Goal: Task Accomplishment & Management: Use online tool/utility

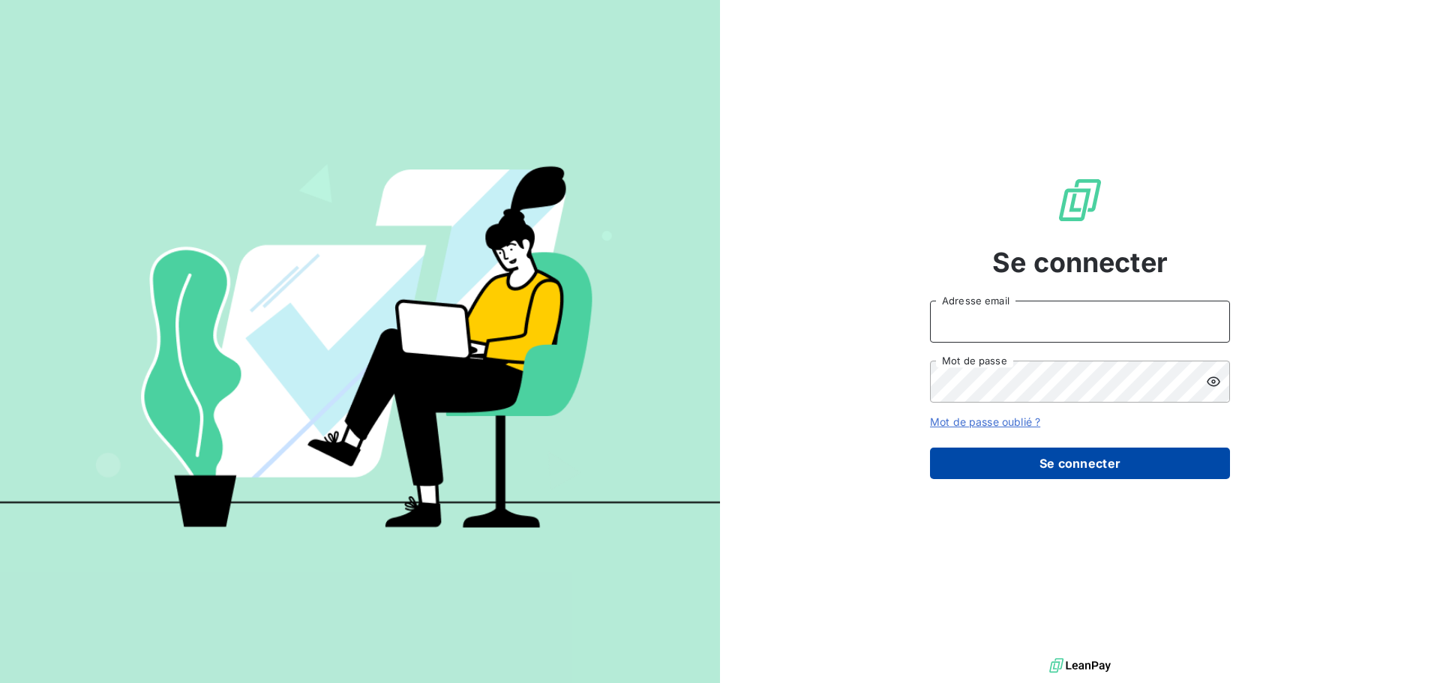
type input "[EMAIL_ADDRESS][DOMAIN_NAME]"
click at [1133, 458] on button "Se connecter" at bounding box center [1080, 464] width 300 height 32
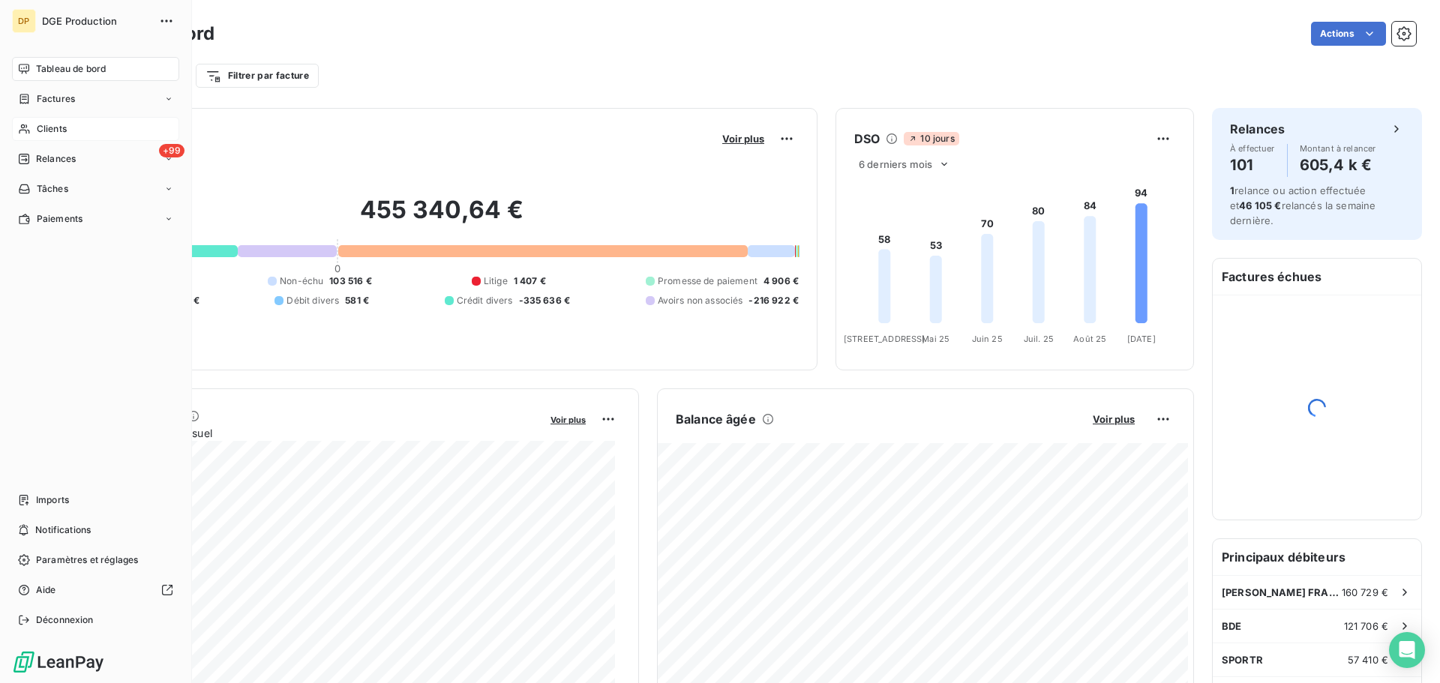
click at [32, 132] on div "Clients" at bounding box center [95, 129] width 167 height 24
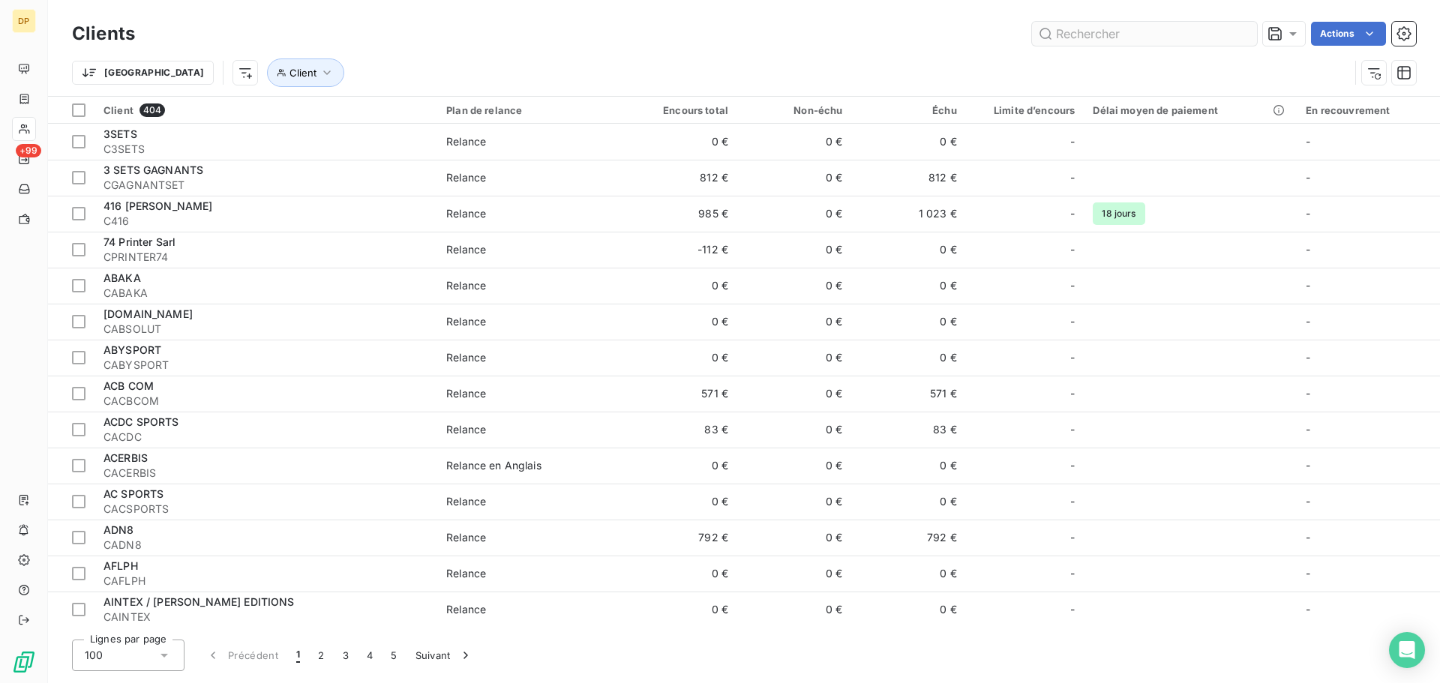
click at [1076, 37] on input "text" at bounding box center [1144, 34] width 225 height 24
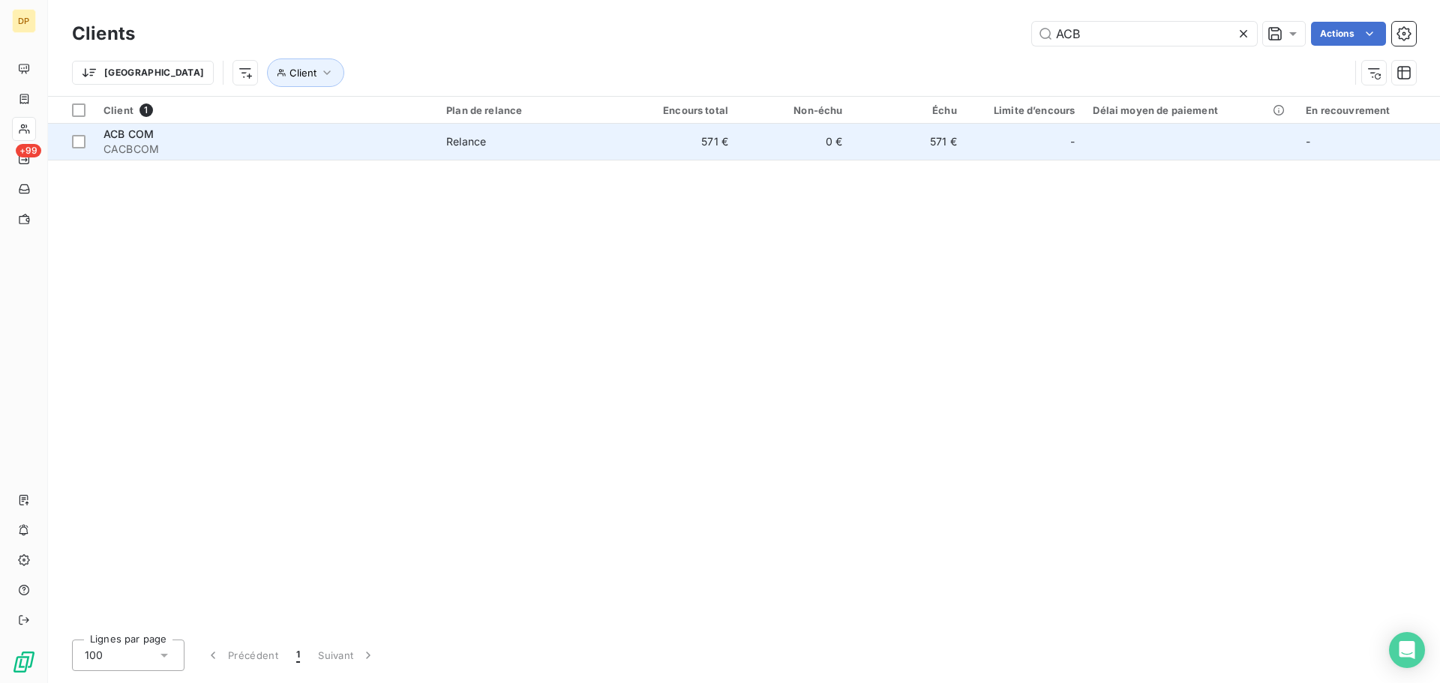
type input "ACB"
click at [892, 142] on td "571 €" at bounding box center [908, 142] width 114 height 36
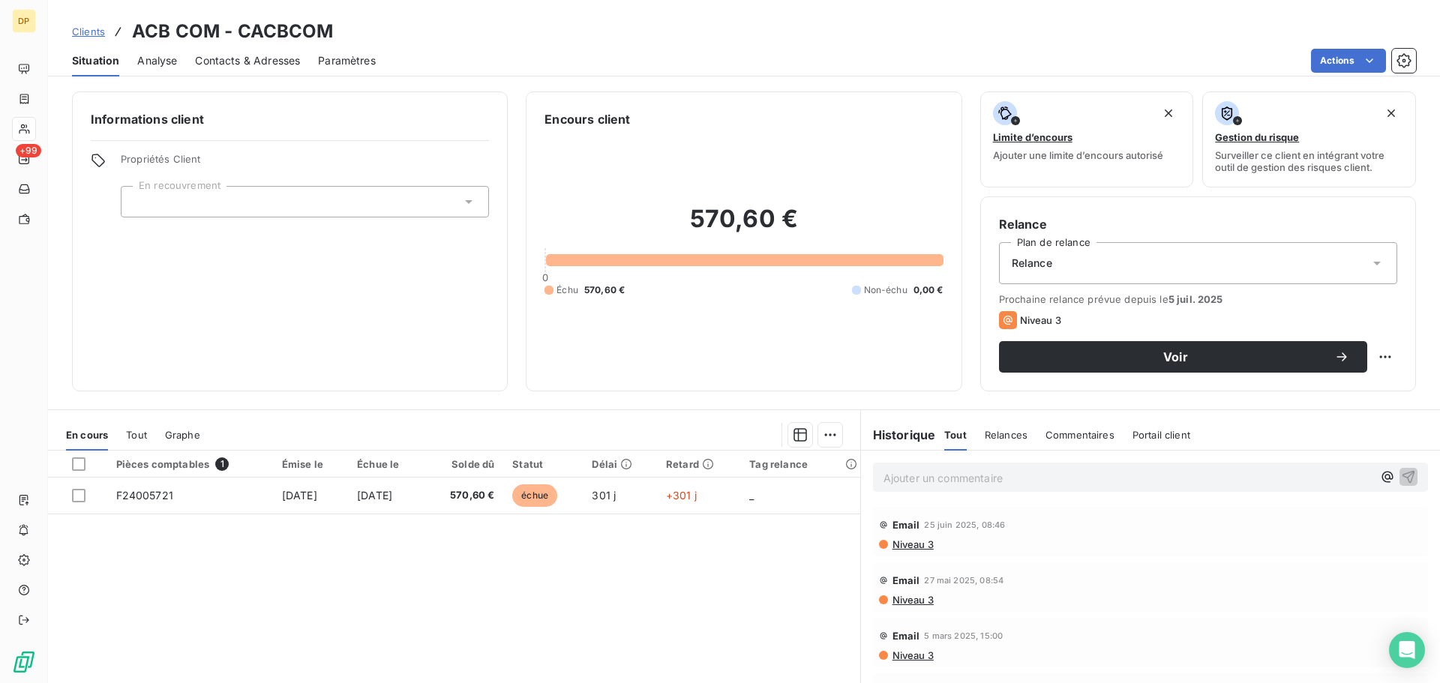
click at [100, 38] on link "Clients" at bounding box center [88, 31] width 33 height 15
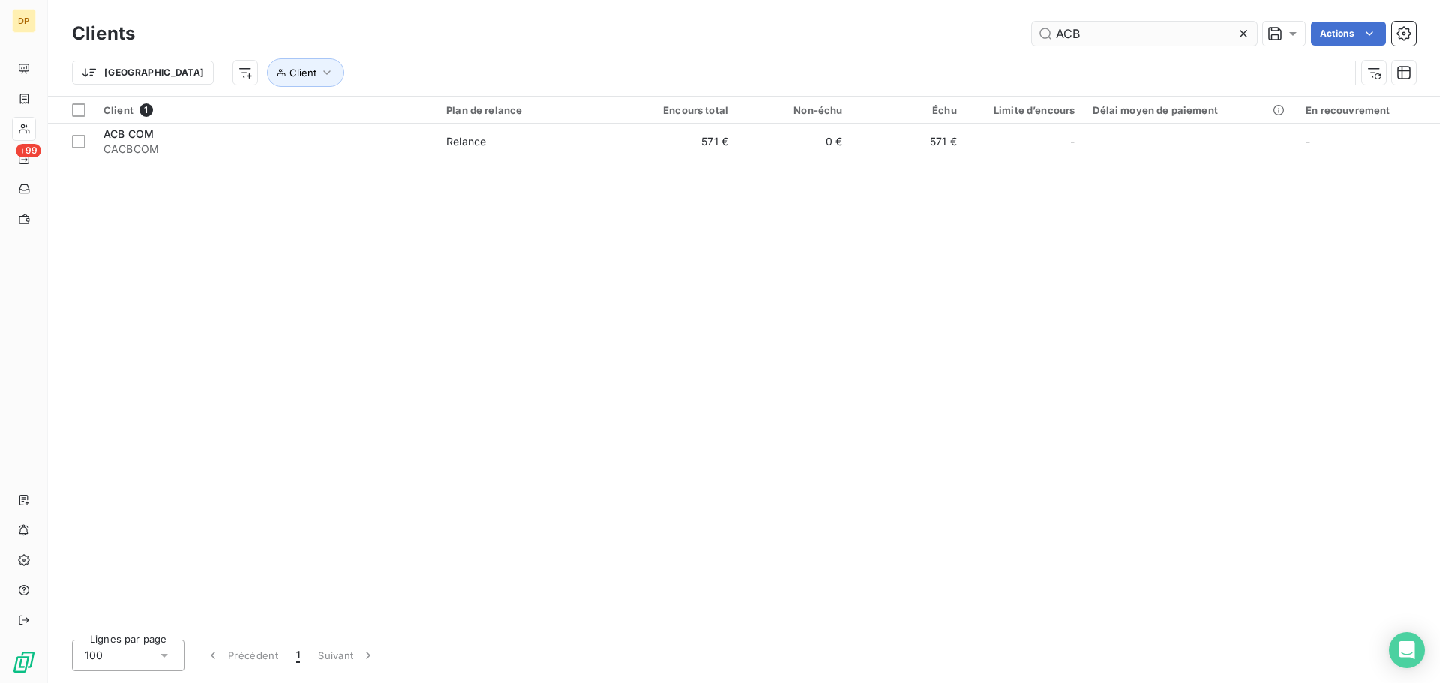
drag, startPoint x: 1067, startPoint y: 33, endPoint x: 1100, endPoint y: 28, distance: 34.2
click at [1100, 28] on input "ACB" at bounding box center [1144, 34] width 225 height 24
type input "ARAMIS"
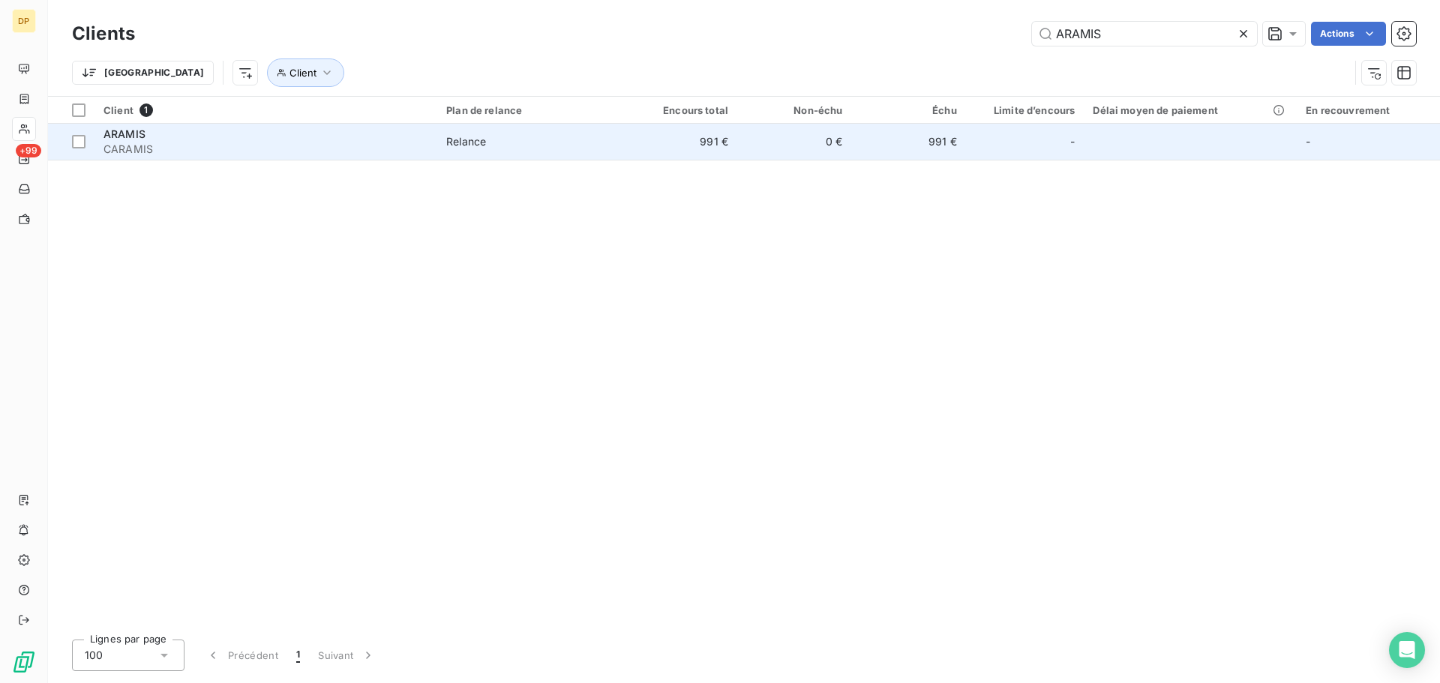
click at [828, 146] on td "0 €" at bounding box center [794, 142] width 114 height 36
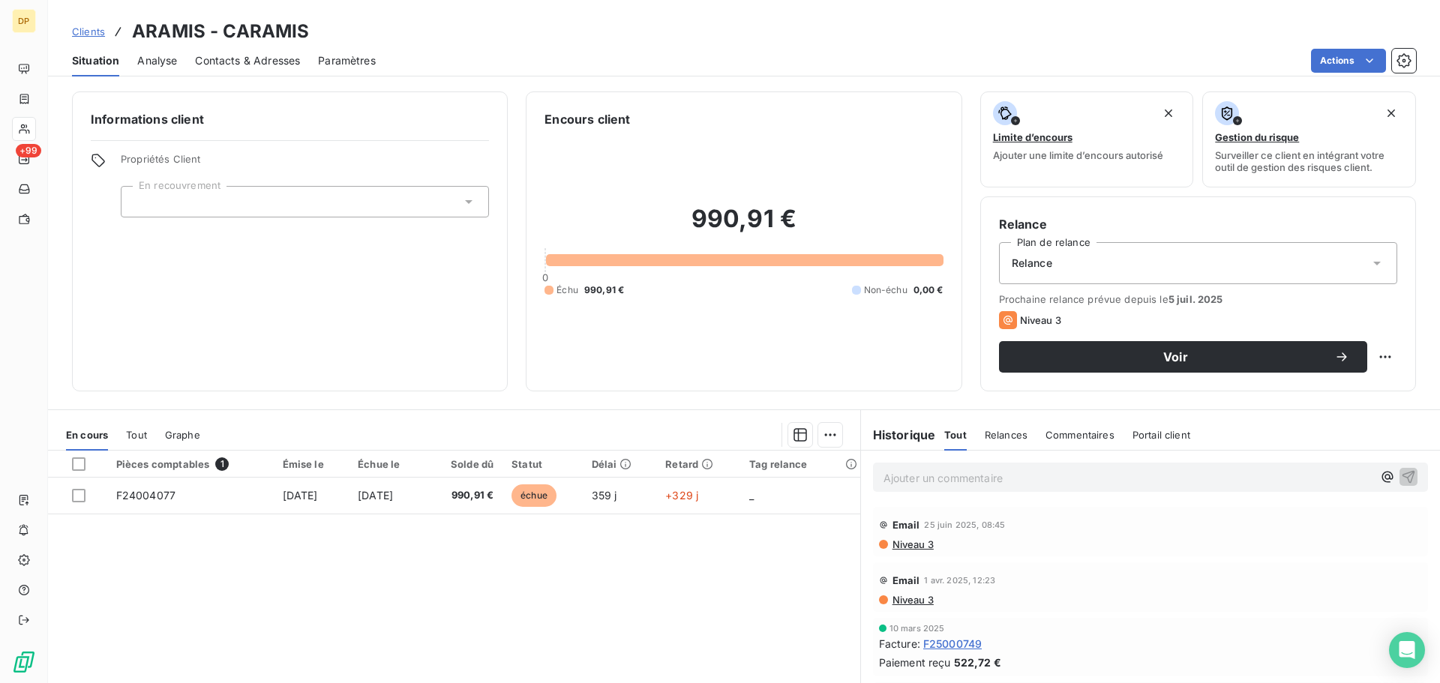
scroll to position [101, 0]
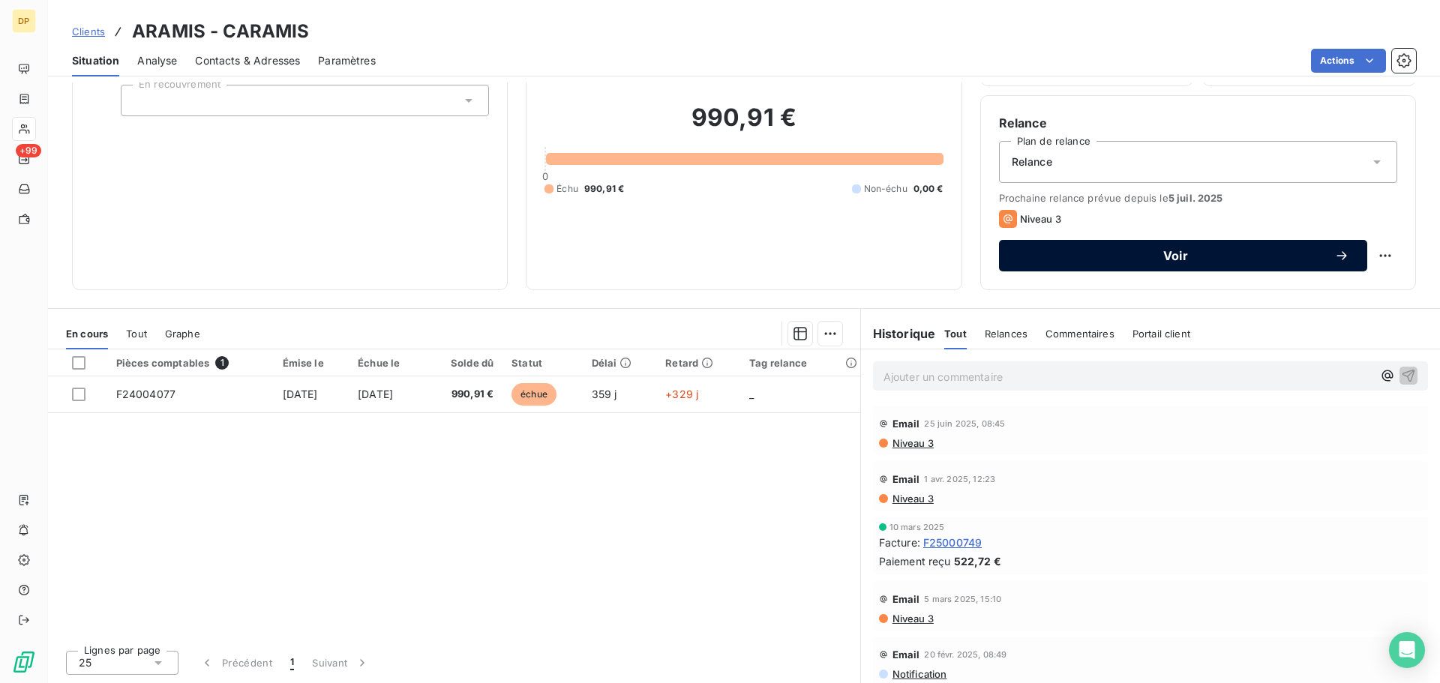
click at [1163, 262] on span "Voir" at bounding box center [1175, 256] width 317 height 12
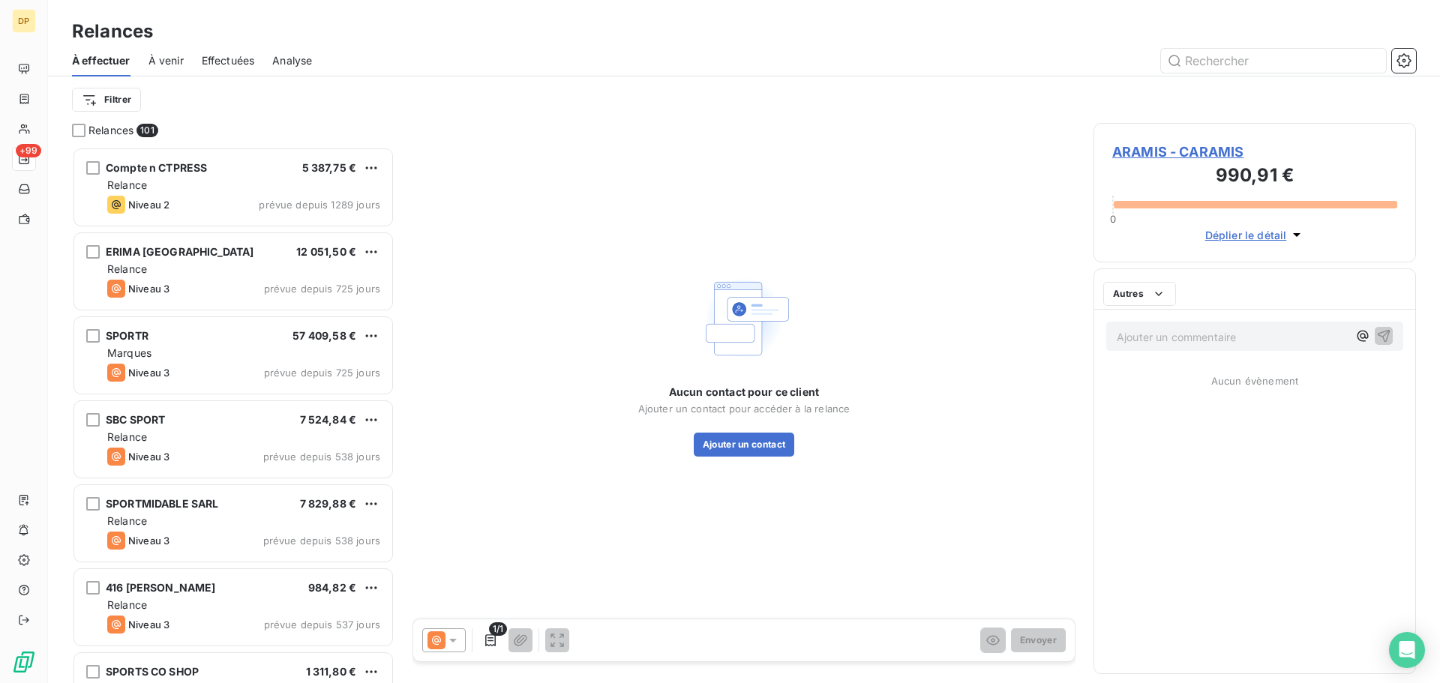
scroll to position [525, 311]
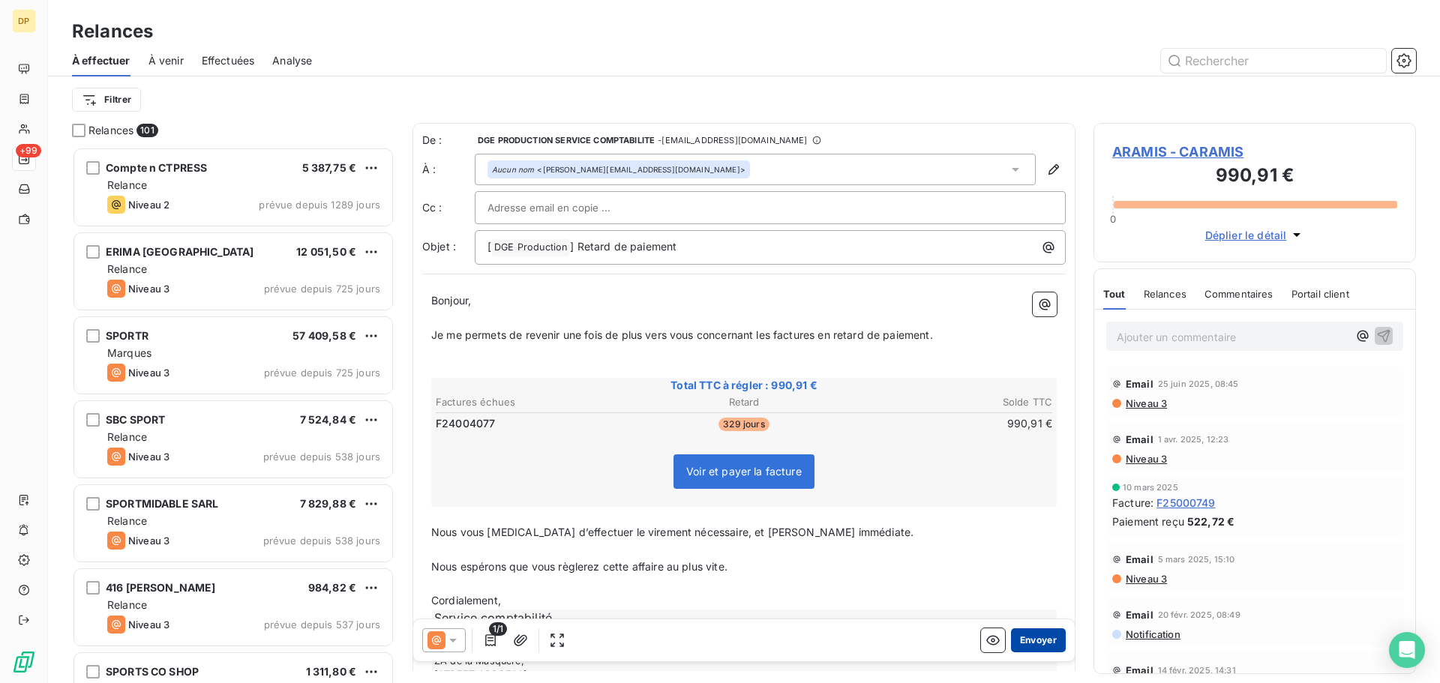
click at [1017, 639] on button "Envoyer" at bounding box center [1038, 641] width 55 height 24
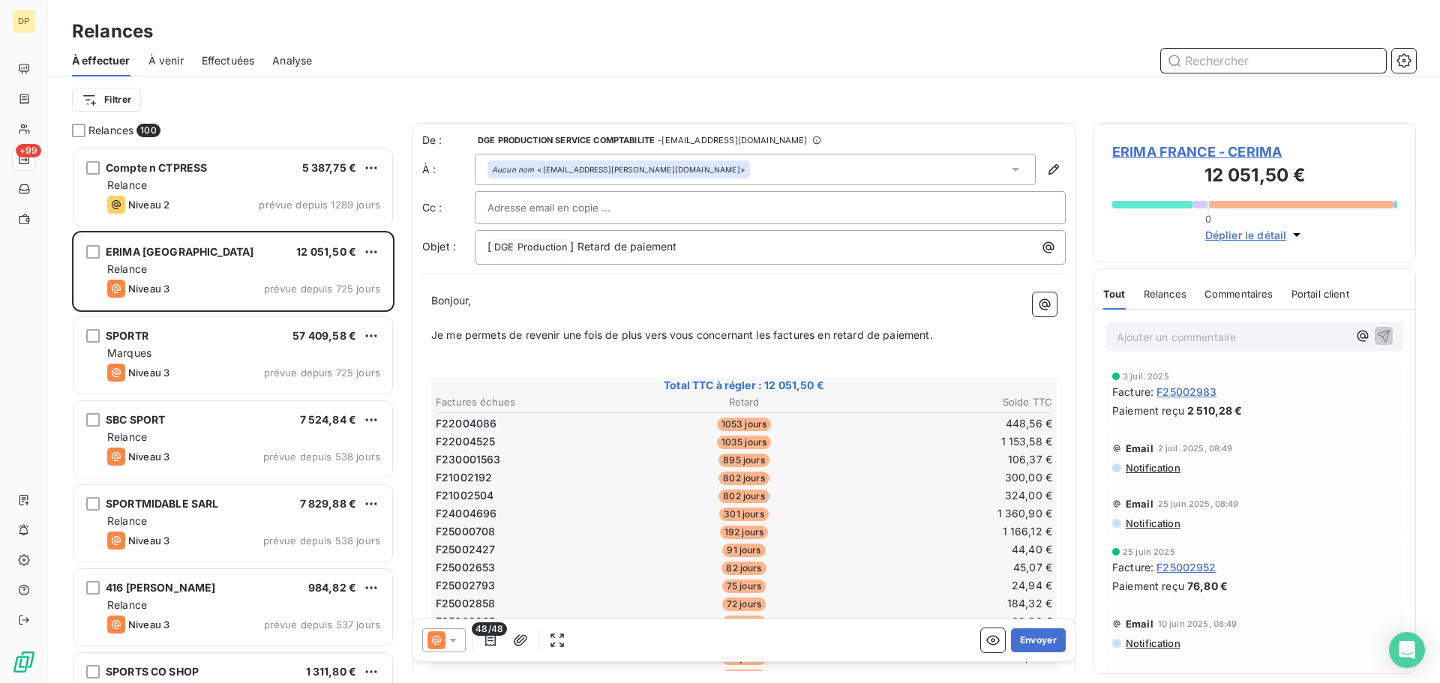
click at [1241, 64] on input "text" at bounding box center [1273, 61] width 225 height 24
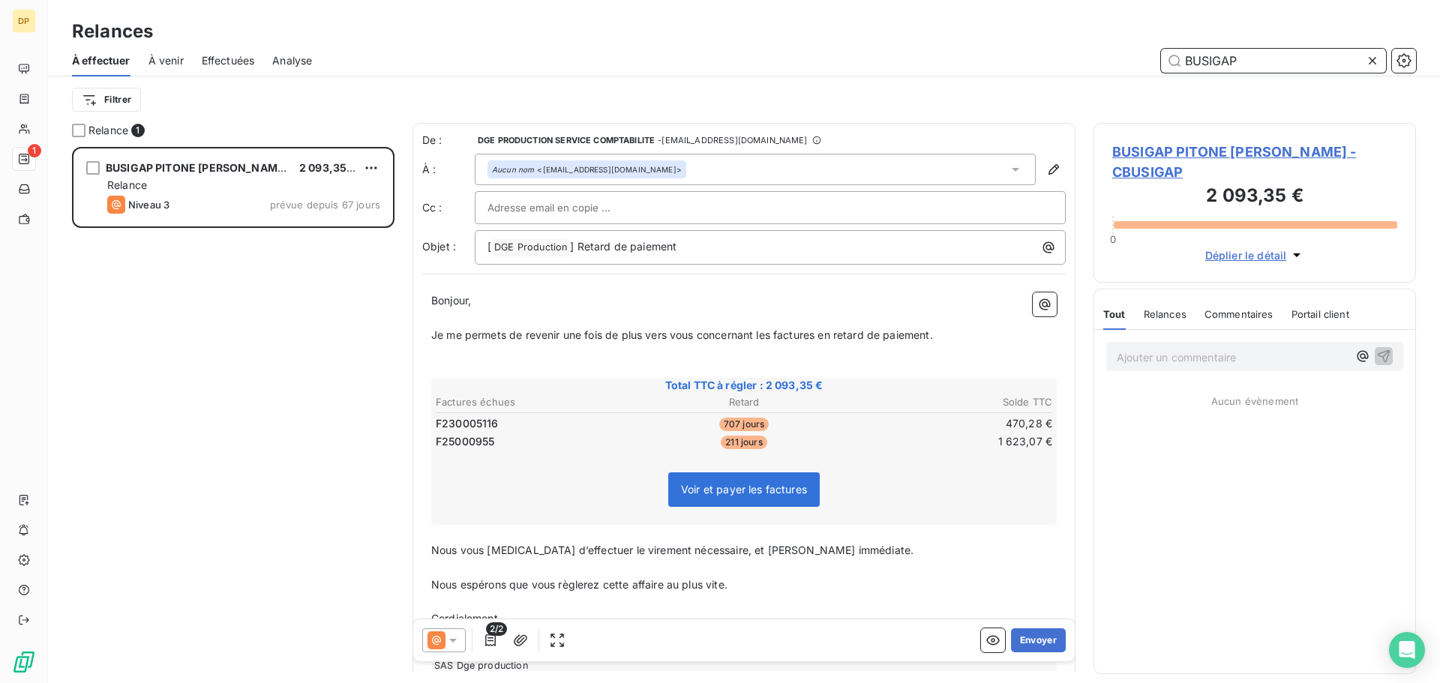
scroll to position [525, 311]
type input "BUSIGAP"
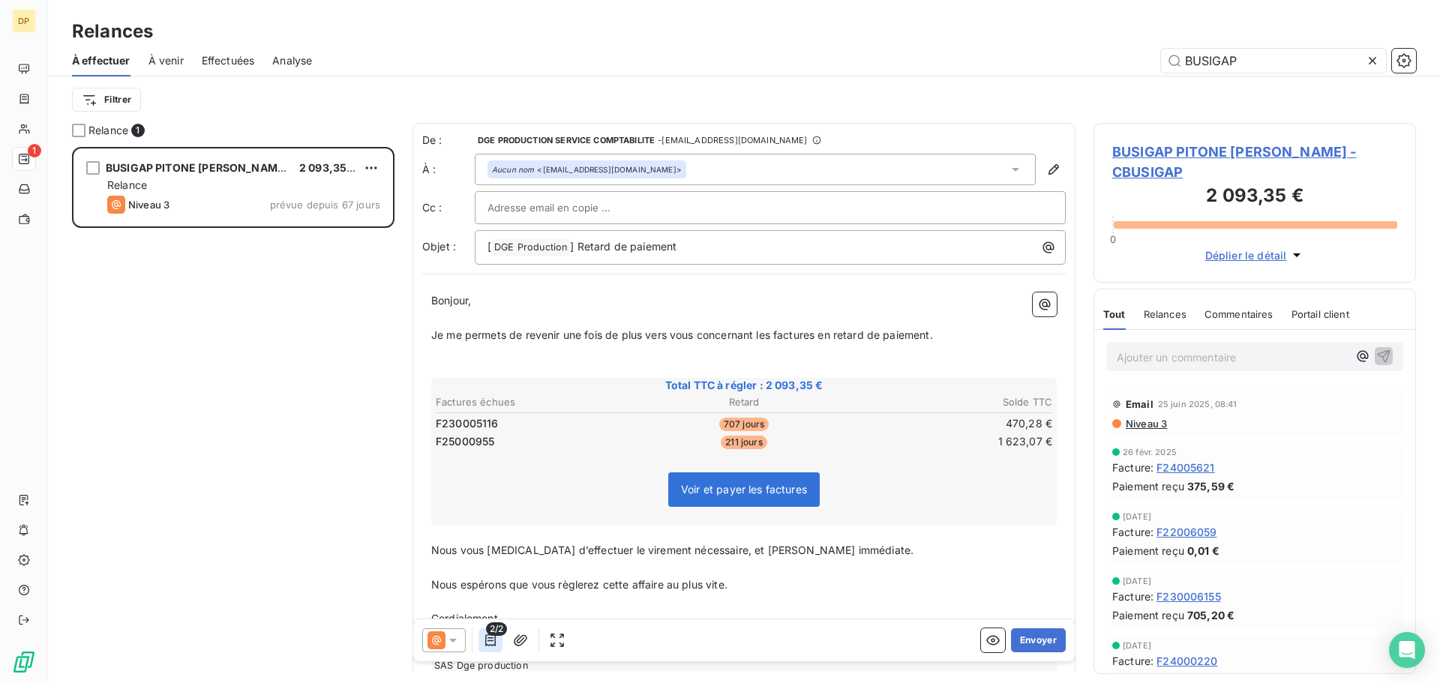
click at [491, 642] on icon "button" at bounding box center [490, 640] width 15 height 15
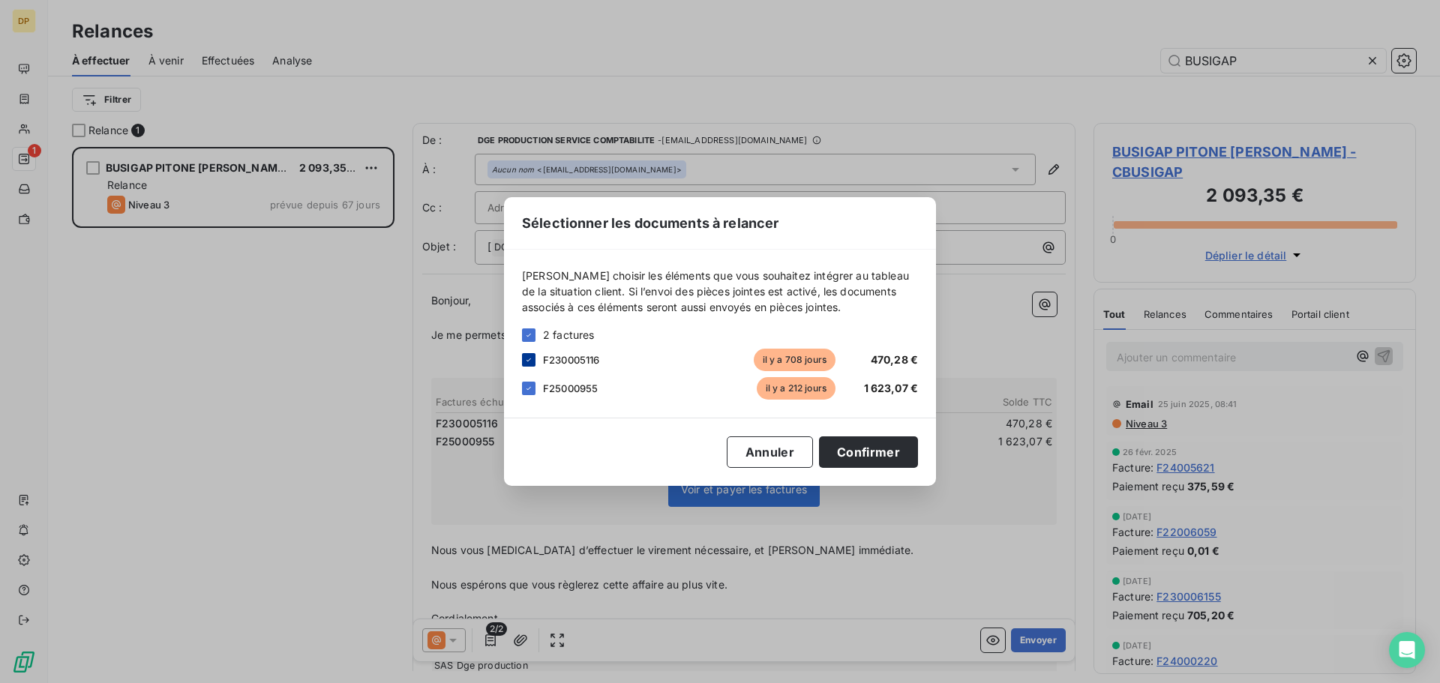
click at [533, 364] on icon at bounding box center [528, 360] width 9 height 9
click at [863, 452] on button "Confirmer" at bounding box center [868, 453] width 99 height 32
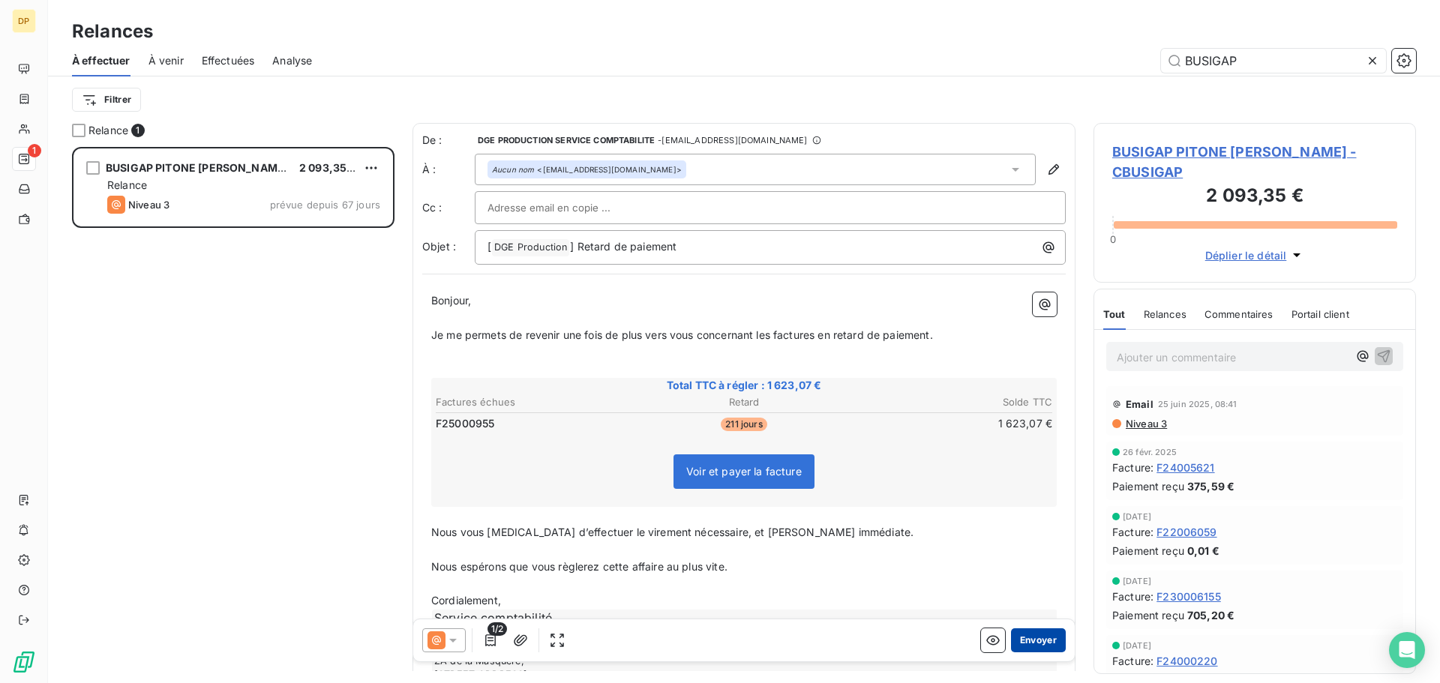
click at [1030, 647] on button "Envoyer" at bounding box center [1038, 641] width 55 height 24
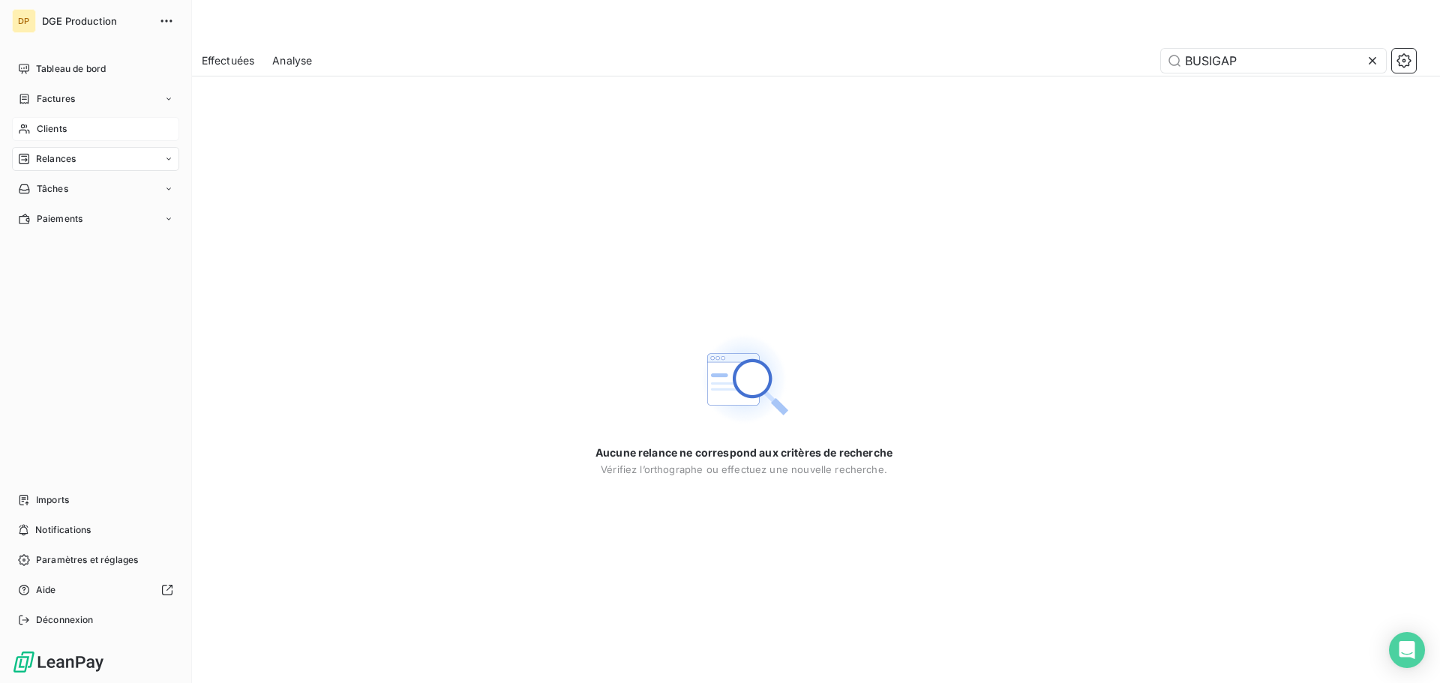
click at [38, 132] on span "Clients" at bounding box center [52, 129] width 30 height 14
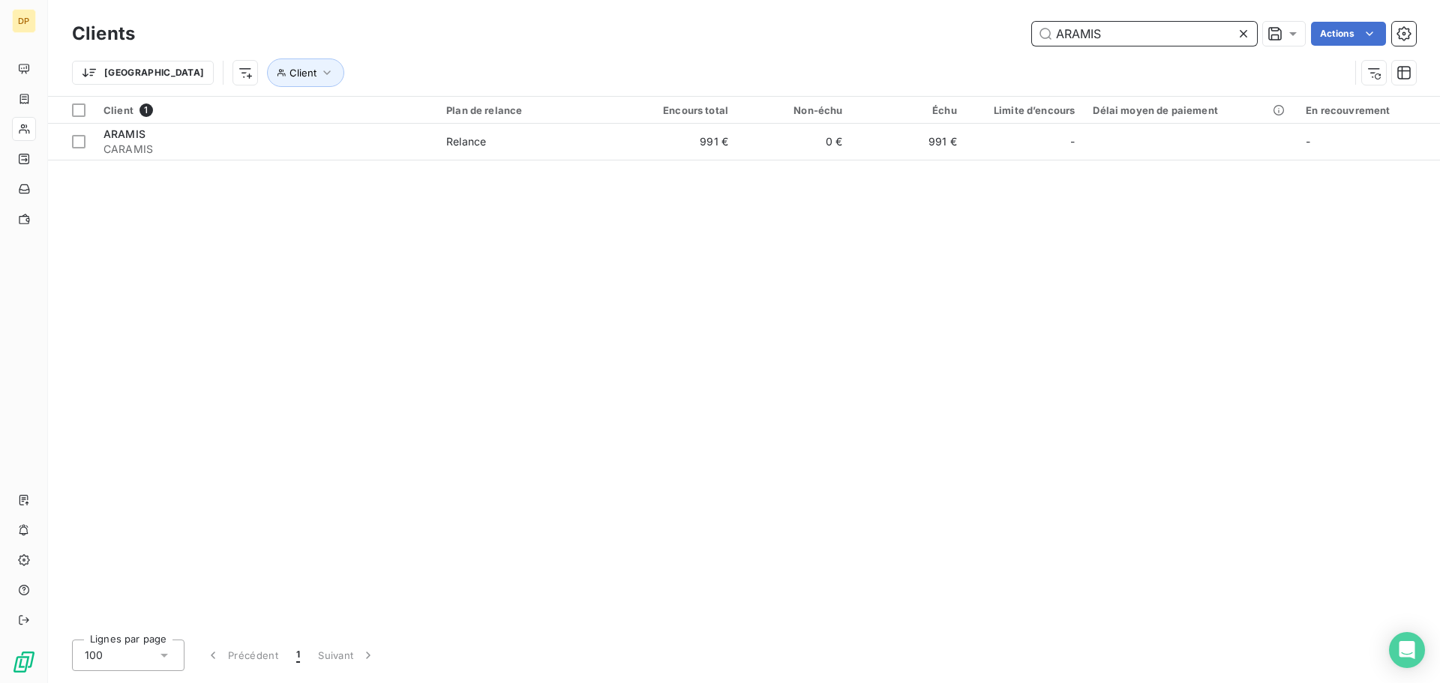
click at [1079, 36] on input "ARAMIS" at bounding box center [1144, 34] width 225 height 24
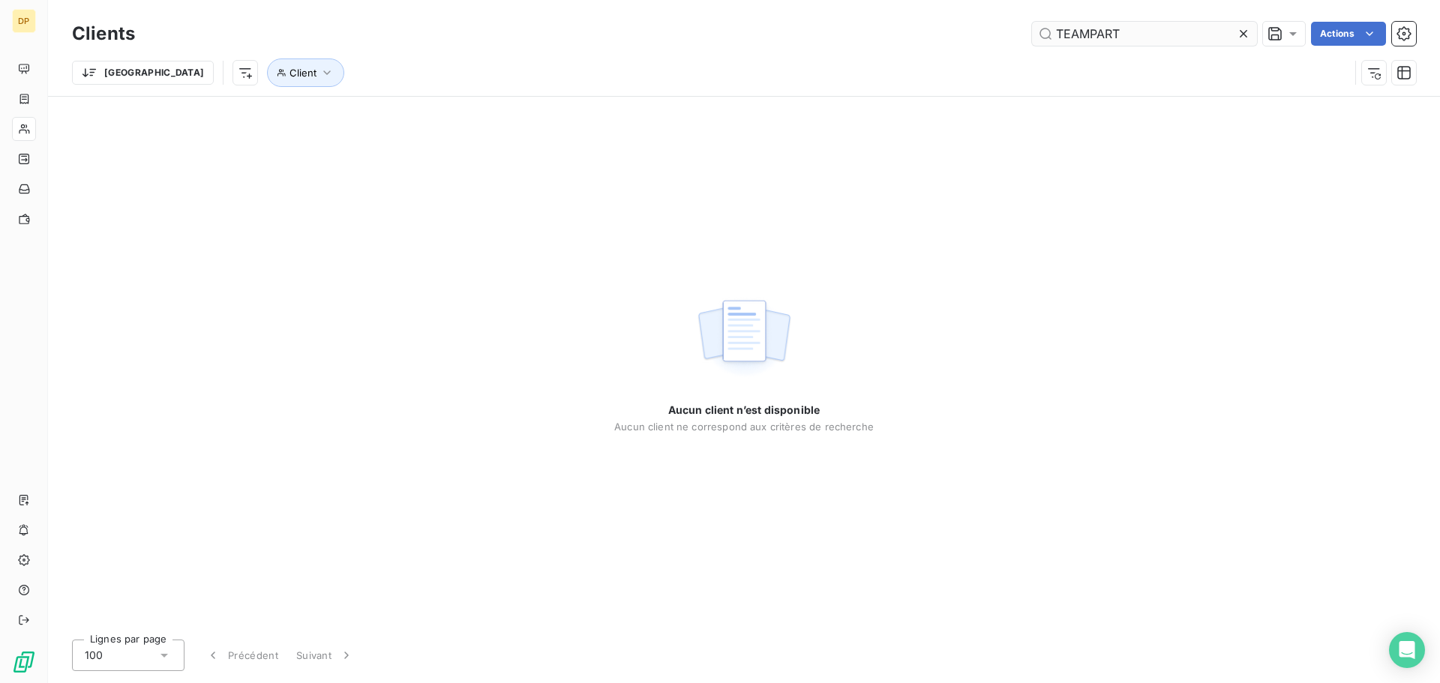
click at [1100, 22] on div "Clients TEAMPART Actions" at bounding box center [744, 34] width 1344 height 32
click at [1091, 31] on input "TEAMPART" at bounding box center [1144, 34] width 225 height 24
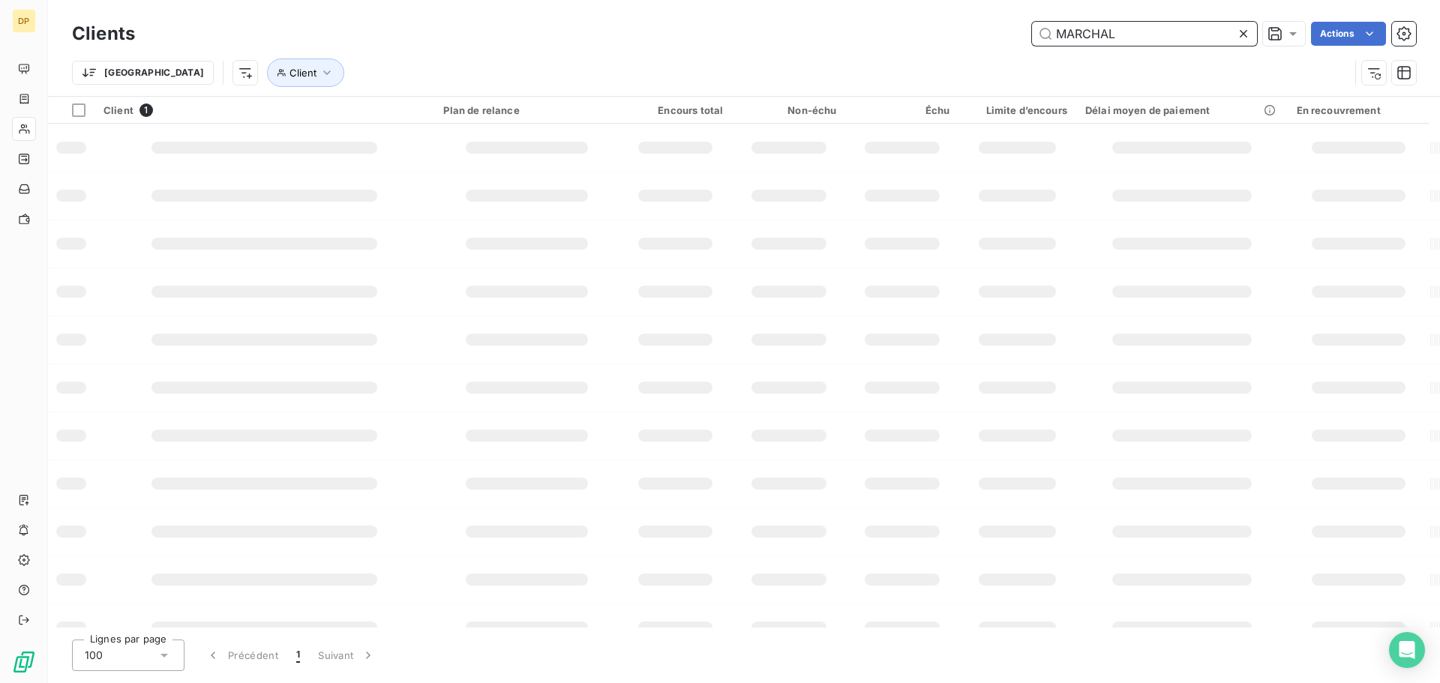
type input "MARCHAL"
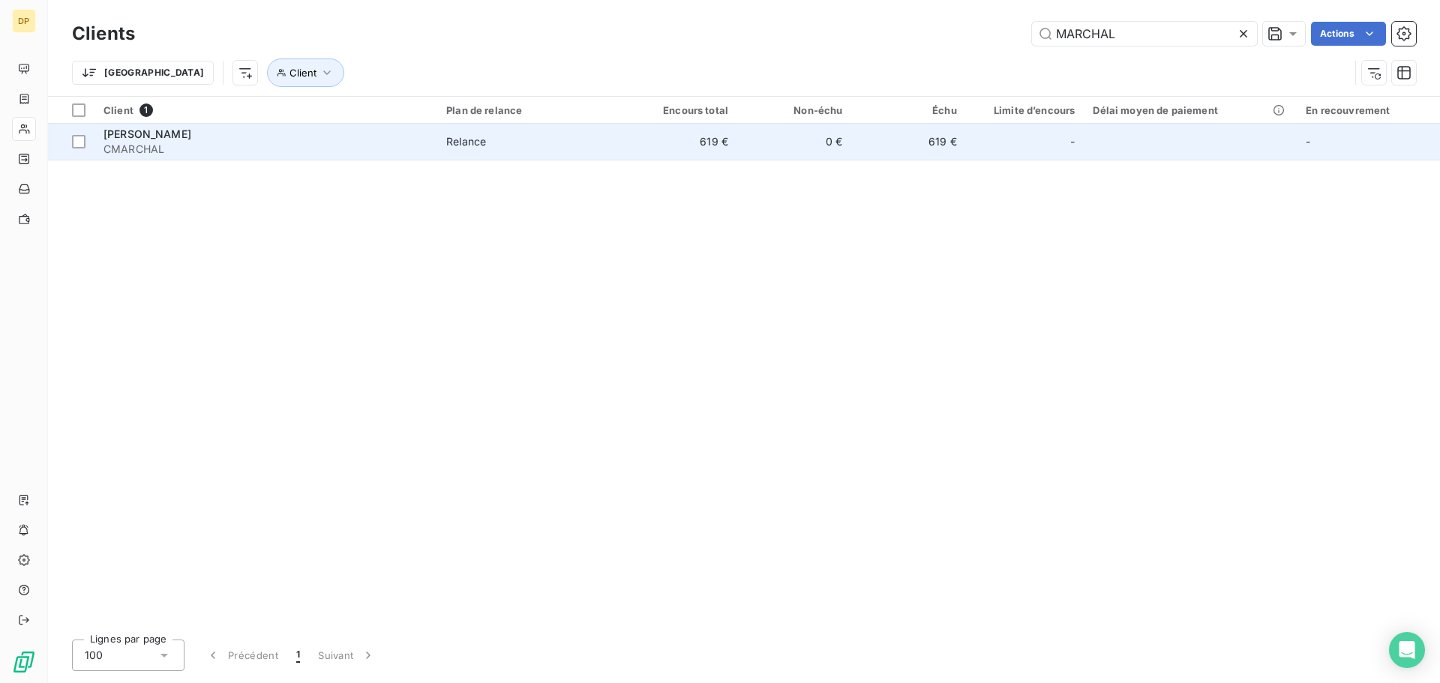
click at [466, 146] on div "Relance" at bounding box center [466, 141] width 40 height 15
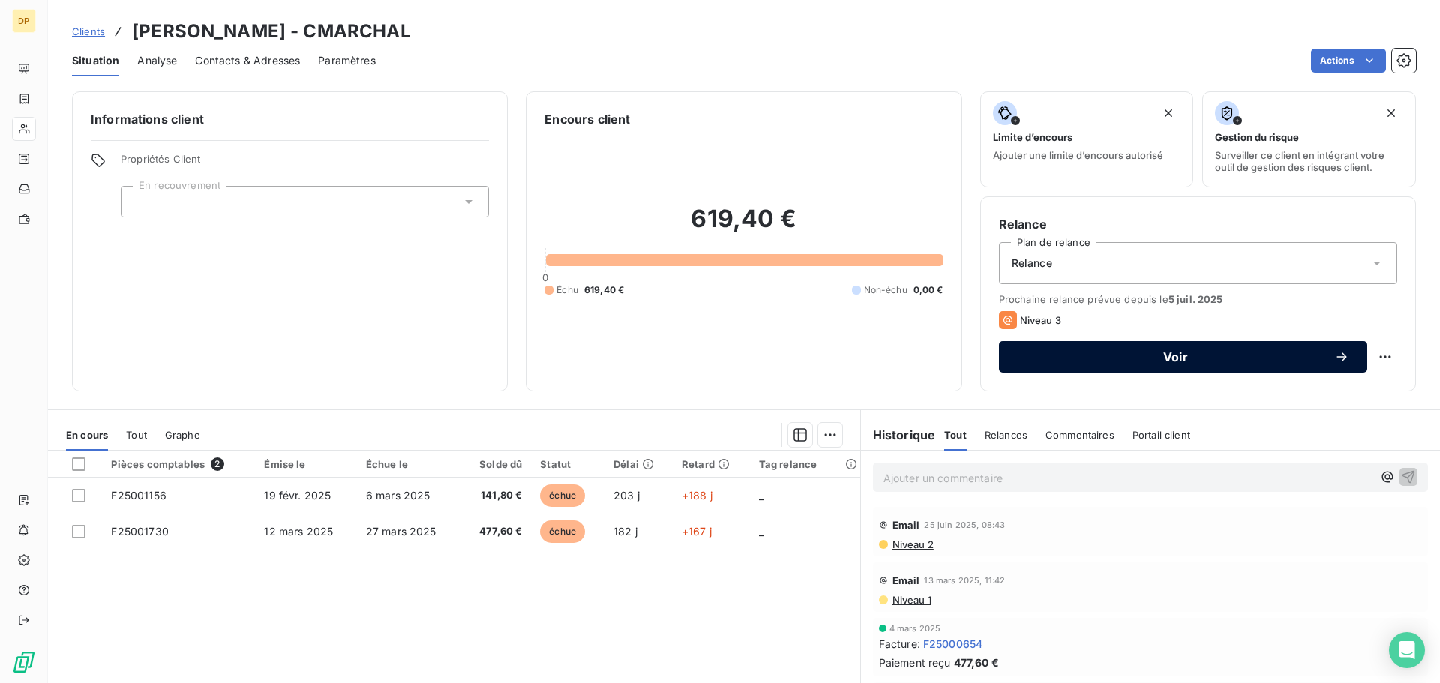
click at [1154, 354] on span "Voir" at bounding box center [1175, 357] width 317 height 12
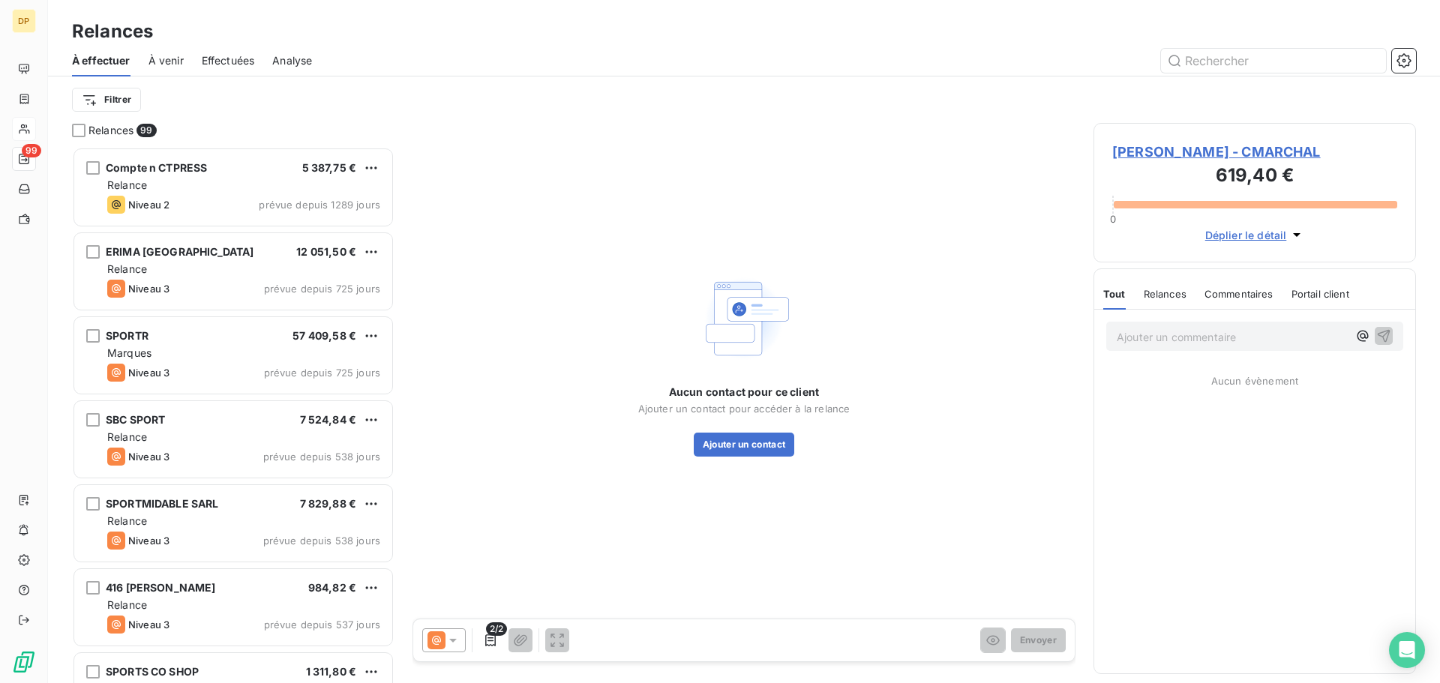
scroll to position [525, 311]
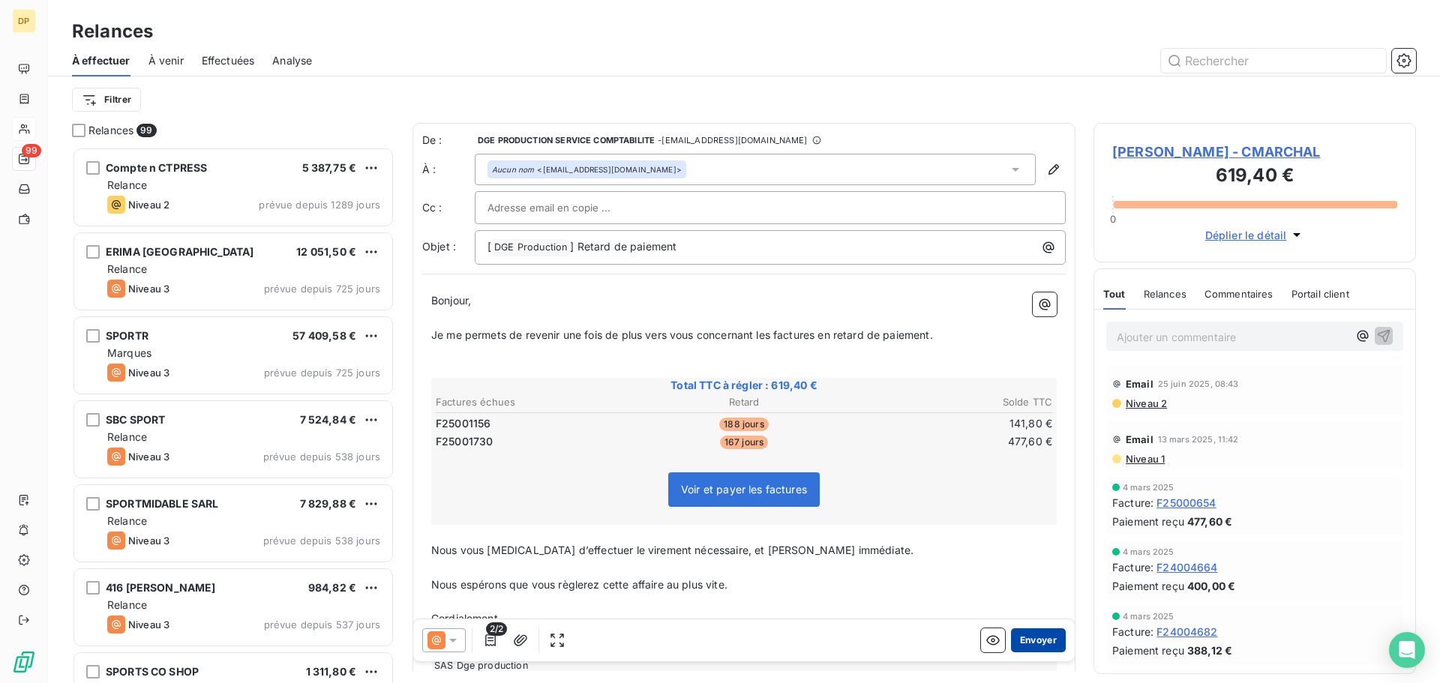
click at [1027, 638] on button "Envoyer" at bounding box center [1038, 641] width 55 height 24
